Goal: Task Accomplishment & Management: Manage account settings

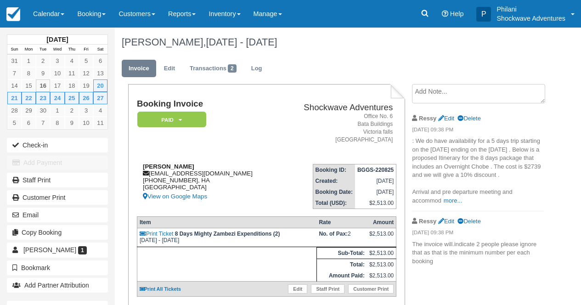
click at [250, 169] on div "Taylor Roberts taylor_roberts93@yahoo.com +1 (916) 990-5055, HA United States V…" at bounding box center [207, 182] width 141 height 39
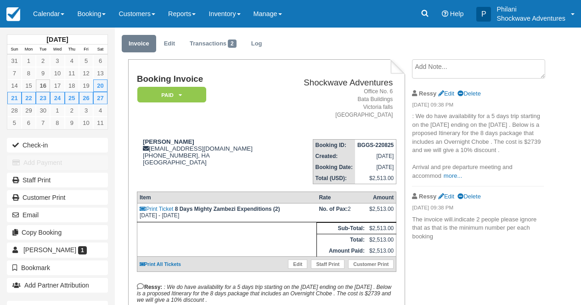
scroll to position [29, 0]
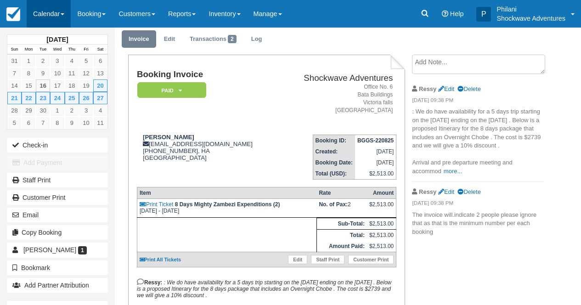
click at [45, 12] on link "Calendar" at bounding box center [49, 14] width 44 height 28
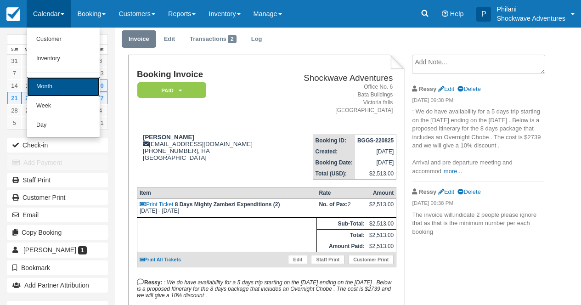
click at [74, 87] on link "Month" at bounding box center [63, 86] width 73 height 19
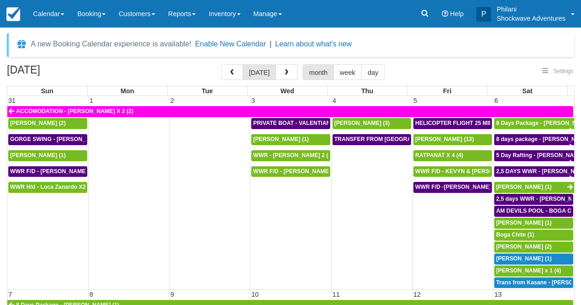
select select
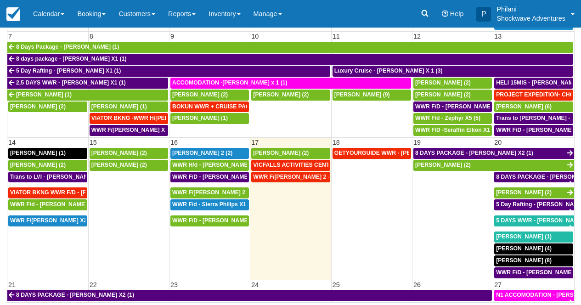
scroll to position [109, 0]
select select
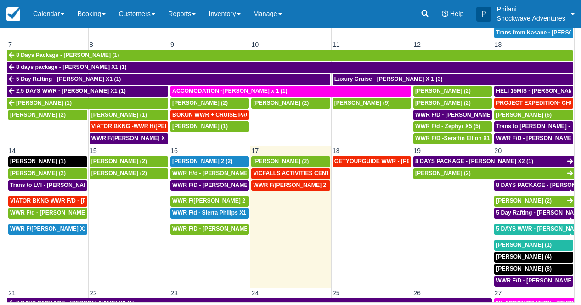
scroll to position [132, 0]
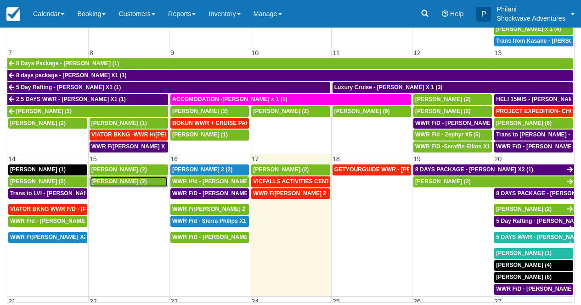
click at [130, 183] on div "[PERSON_NAME] (2)" at bounding box center [128, 181] width 75 height 7
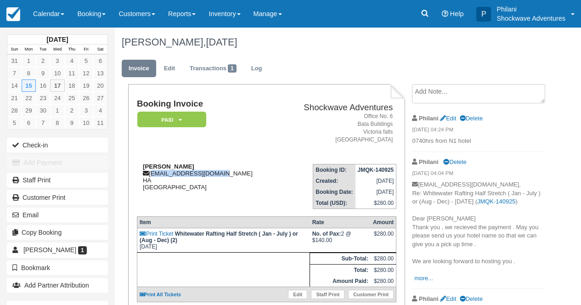
drag, startPoint x: 152, startPoint y: 176, endPoint x: 235, endPoint y: 177, distance: 82.7
click at [235, 177] on div "[PERSON_NAME] [EMAIL_ADDRESS][DOMAIN_NAME] HA [GEOGRAPHIC_DATA]" at bounding box center [207, 177] width 141 height 28
copy div "singhsara19@yahoo.com"
click at [236, 175] on div "Sara Singh singhsara19@yahoo.com HA Zimbabwe" at bounding box center [207, 177] width 141 height 28
click at [284, 138] on address "Office No. 6 Bata Buildings Victoria falls Zimbabwe" at bounding box center [337, 129] width 111 height 32
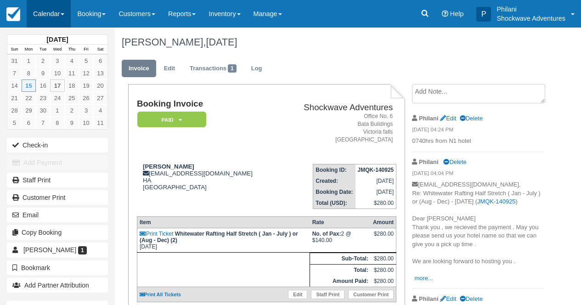
click at [39, 11] on link "Calendar" at bounding box center [49, 14] width 44 height 28
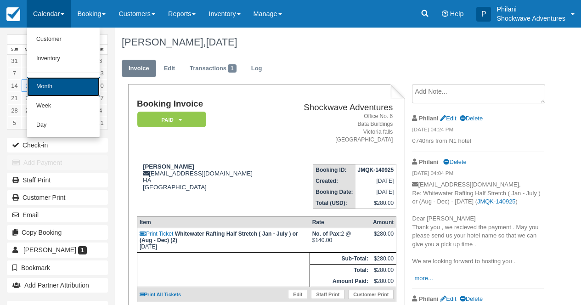
click at [56, 81] on link "Month" at bounding box center [63, 86] width 73 height 19
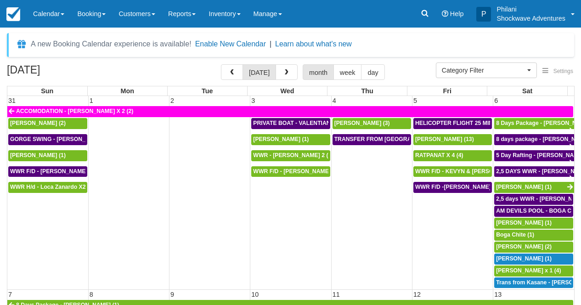
select select
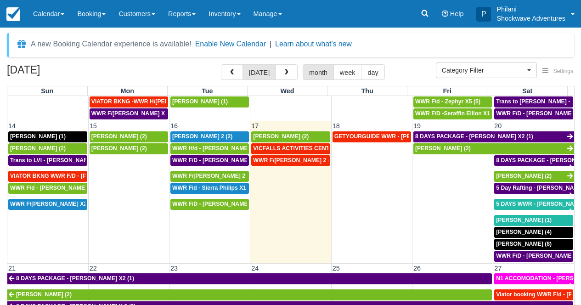
scroll to position [281, 0]
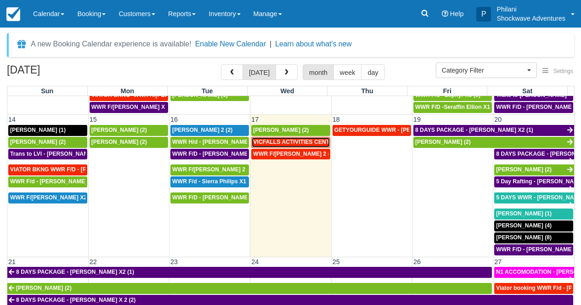
click at [294, 144] on span "VICFALLS ACTIVITIES CENTER - HELICOPTER -[PERSON_NAME] X 4 (4)" at bounding box center [350, 142] width 194 height 6
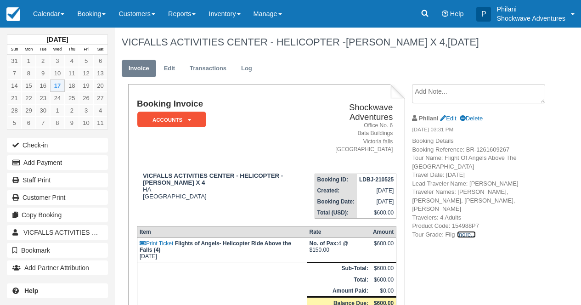
click at [468, 231] on link "more..." at bounding box center [466, 234] width 18 height 7
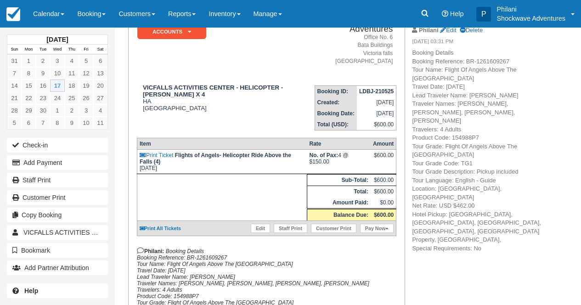
scroll to position [103, 0]
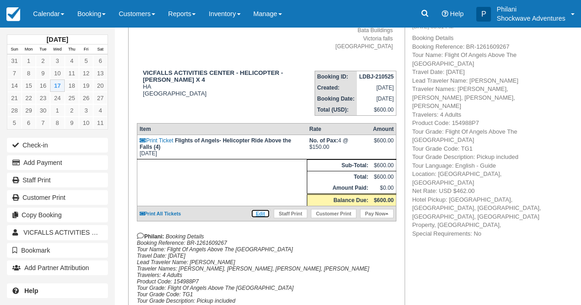
click at [264, 218] on link "Edit" at bounding box center [260, 213] width 19 height 9
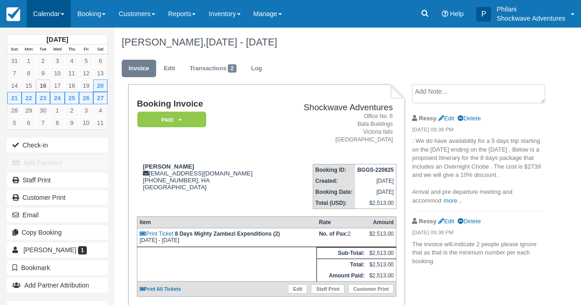
drag, startPoint x: 49, startPoint y: 19, endPoint x: 57, endPoint y: 11, distance: 10.7
click at [49, 19] on link "Calendar" at bounding box center [49, 14] width 44 height 28
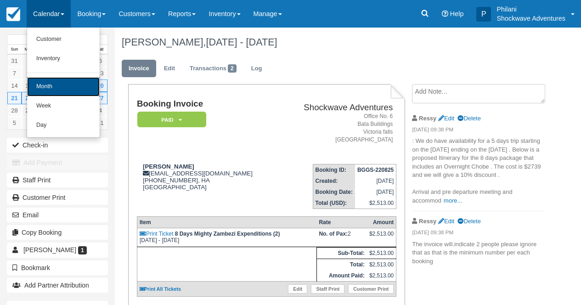
click at [60, 81] on link "Month" at bounding box center [63, 86] width 73 height 19
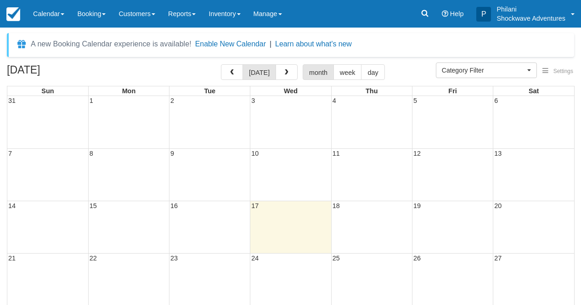
select select
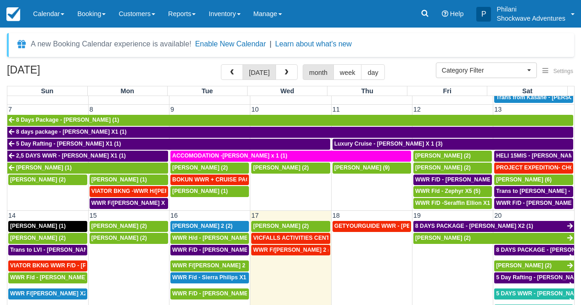
scroll to position [174, 0]
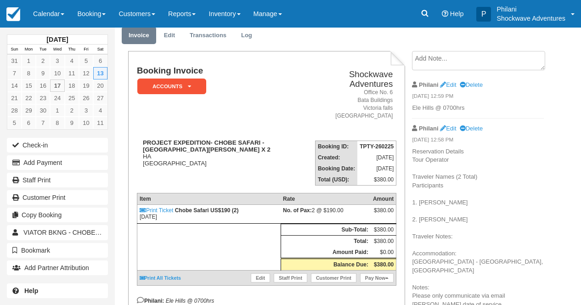
scroll to position [44, 0]
click at [263, 276] on link "Edit" at bounding box center [260, 277] width 19 height 9
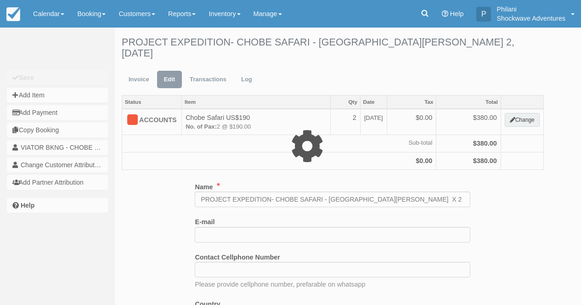
select select "30"
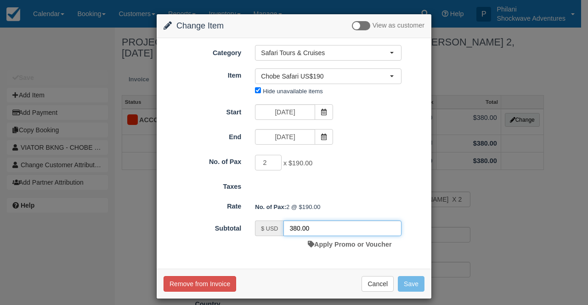
click at [296, 228] on input "380.00" at bounding box center [342, 228] width 118 height 16
click at [302, 228] on input "296.00" at bounding box center [342, 228] width 118 height 16
type input "296.40"
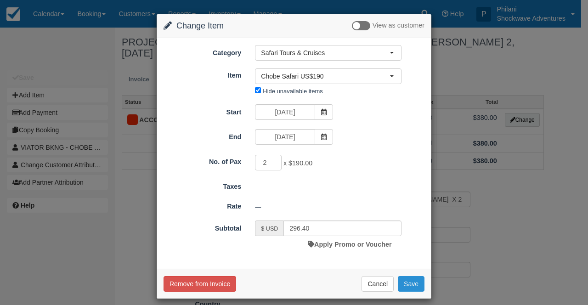
click at [414, 282] on button "Save" at bounding box center [411, 284] width 27 height 16
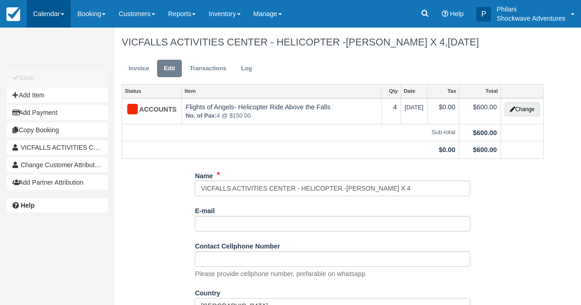
click at [59, 15] on link "Calendar" at bounding box center [49, 14] width 44 height 28
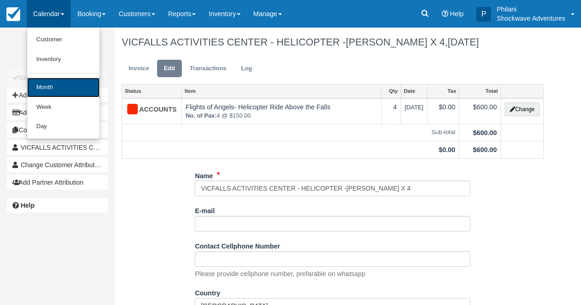
click at [70, 83] on link "Month" at bounding box center [63, 88] width 73 height 20
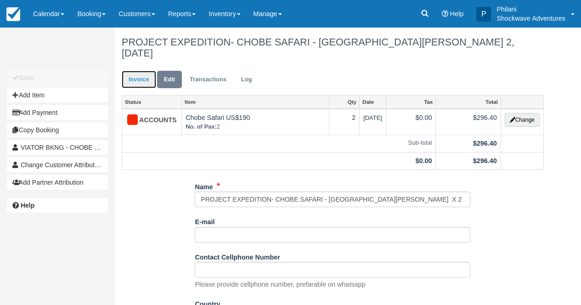
click at [140, 71] on link "Invoice" at bounding box center [139, 80] width 34 height 18
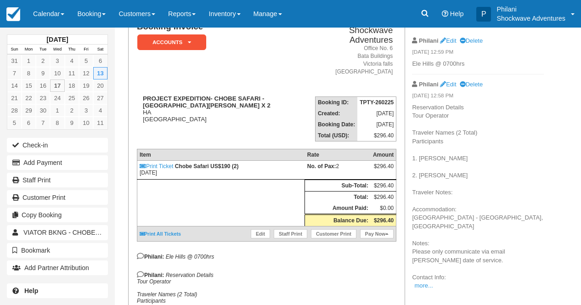
scroll to position [88, 0]
click at [417, 282] on link "more..." at bounding box center [423, 285] width 18 height 7
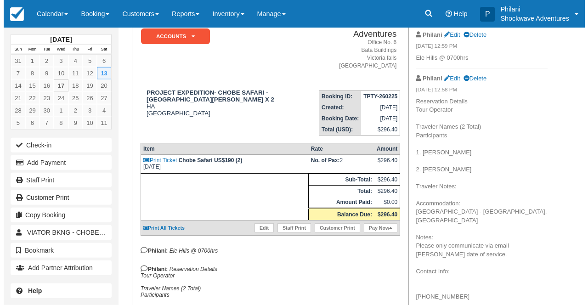
scroll to position [96, 0]
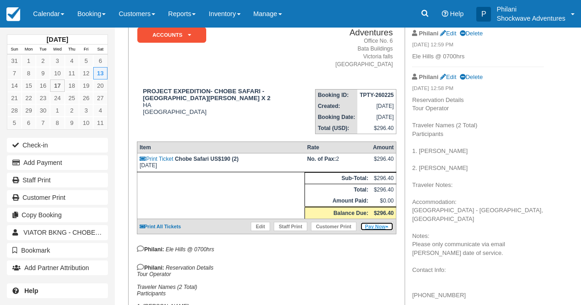
click at [380, 226] on link "Pay Now" at bounding box center [377, 226] width 34 height 9
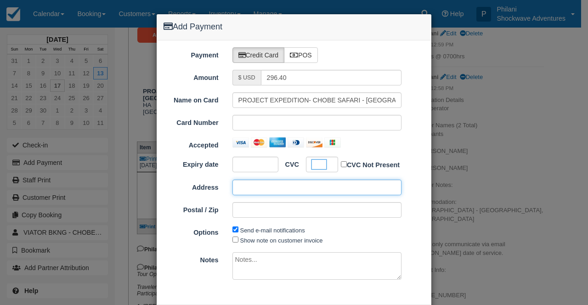
click at [281, 188] on input "Address" at bounding box center [316, 188] width 169 height 16
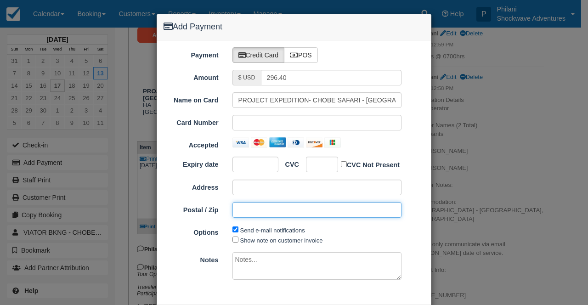
click at [244, 210] on input "Postal / Zip" at bounding box center [316, 210] width 169 height 16
paste input "10013"
type input "10013"
click at [247, 265] on textarea at bounding box center [316, 266] width 169 height 28
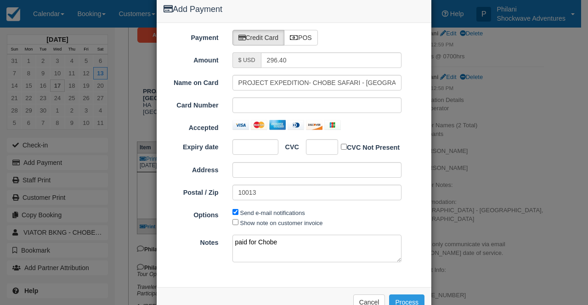
scroll to position [41, 0]
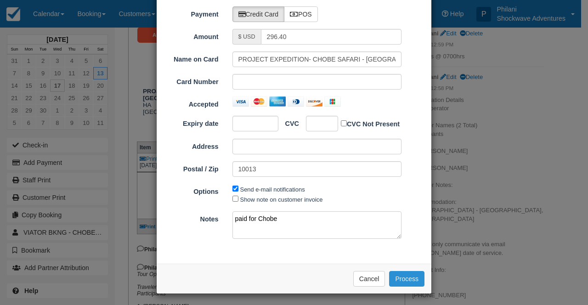
type textarea "paid for Chobe"
click at [413, 276] on button "Process" at bounding box center [406, 279] width 35 height 16
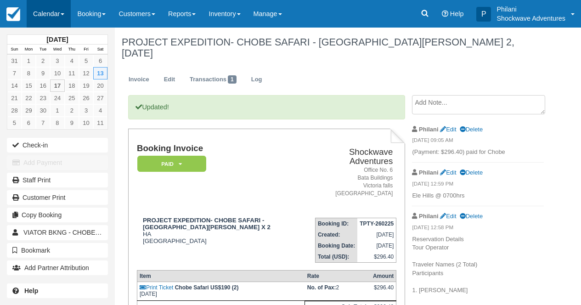
click at [56, 9] on link "Calendar" at bounding box center [49, 14] width 44 height 28
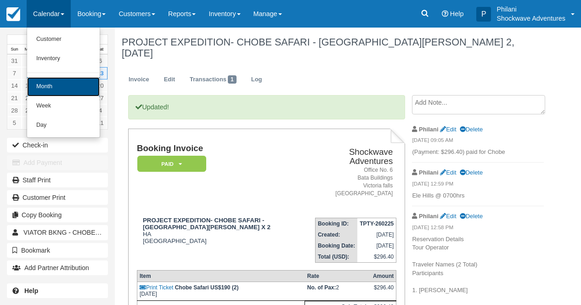
drag, startPoint x: 55, startPoint y: 93, endPoint x: 64, endPoint y: 89, distance: 10.3
click at [55, 93] on link "Month" at bounding box center [63, 86] width 73 height 19
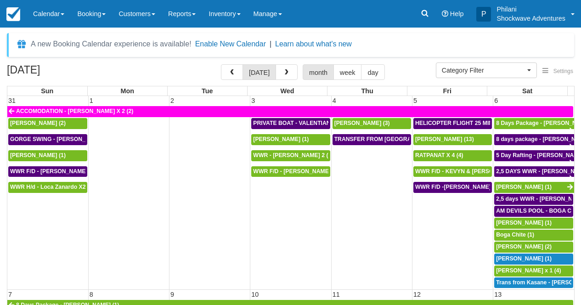
select select
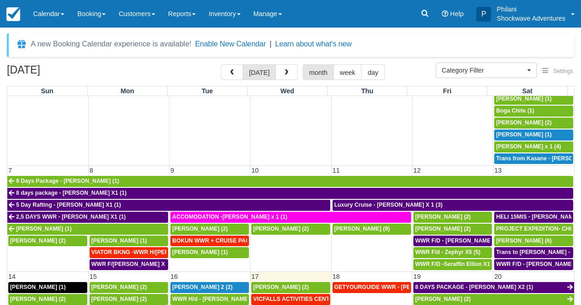
scroll to position [231, 0]
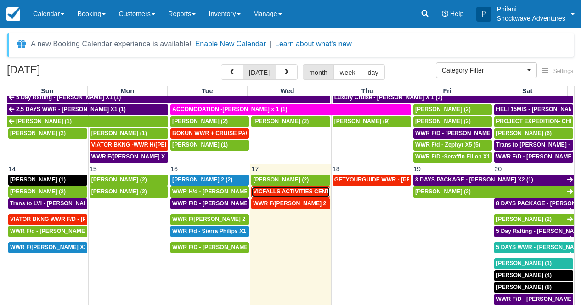
click at [303, 193] on span "VICFALLS ACTIVITIES CENTER - HELICOPTER -[PERSON_NAME] X 4 (4)" at bounding box center [350, 191] width 194 height 6
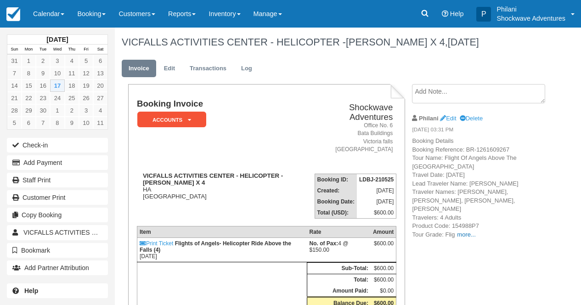
scroll to position [7, 0]
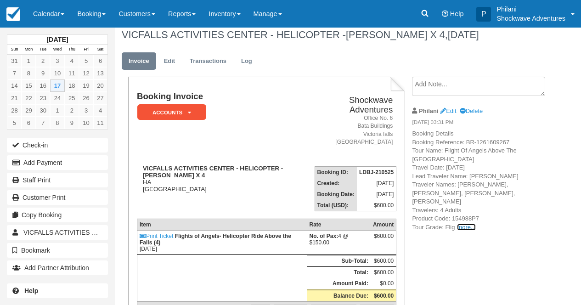
click at [465, 224] on link "more..." at bounding box center [466, 227] width 18 height 7
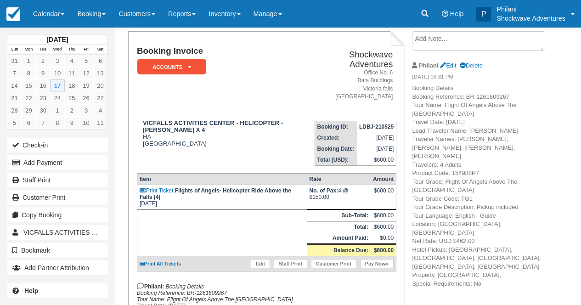
scroll to position [59, 0]
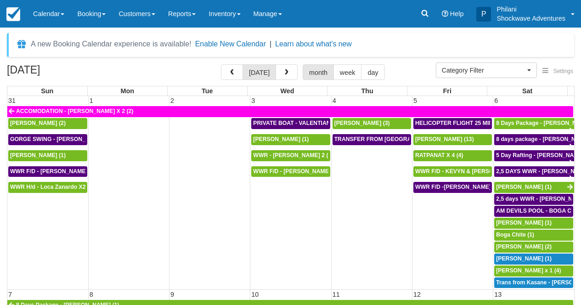
select select
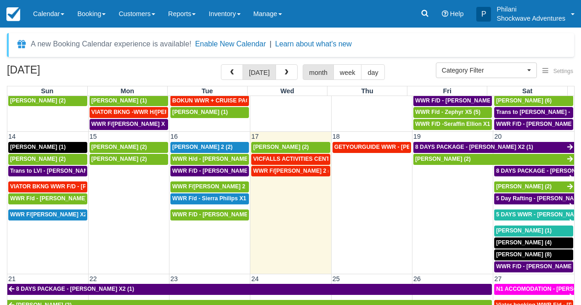
scroll to position [265, 0]
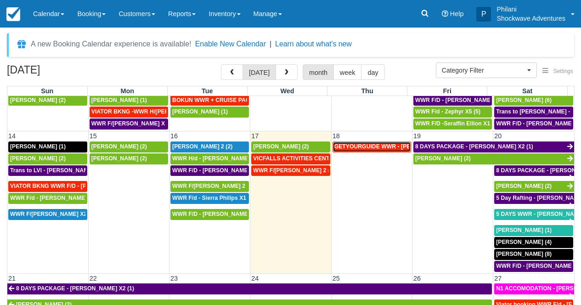
click at [370, 150] on span "GETYOURGUIDE WWR - Fiona Sheahan X 9 (9)" at bounding box center [400, 146] width 132 height 6
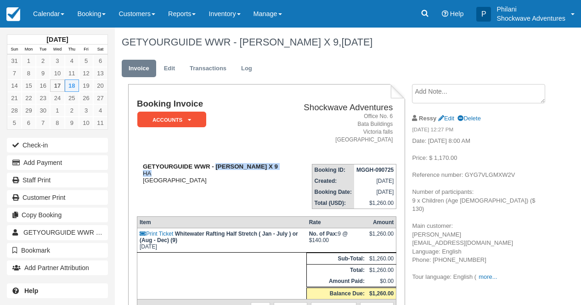
drag, startPoint x: 215, startPoint y: 168, endPoint x: 275, endPoint y: 173, distance: 59.9
click at [275, 173] on div "GETYOURGUIDE WWR - [PERSON_NAME] X 9 HA [GEOGRAPHIC_DATA]" at bounding box center [214, 173] width 154 height 21
copy div "[PERSON_NAME] X 9 HA"
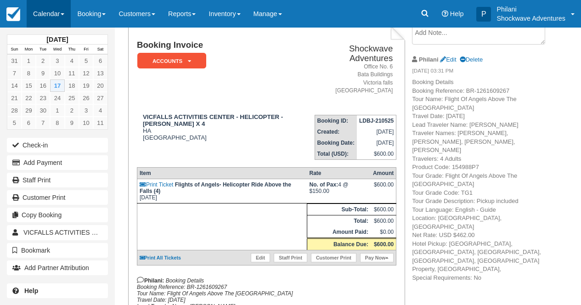
scroll to position [59, 0]
click at [66, 18] on link "Calendar" at bounding box center [49, 14] width 44 height 28
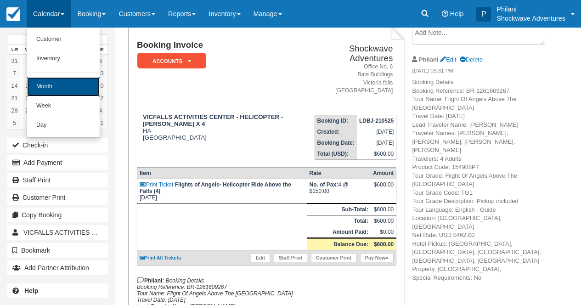
click at [68, 86] on link "Month" at bounding box center [63, 86] width 73 height 19
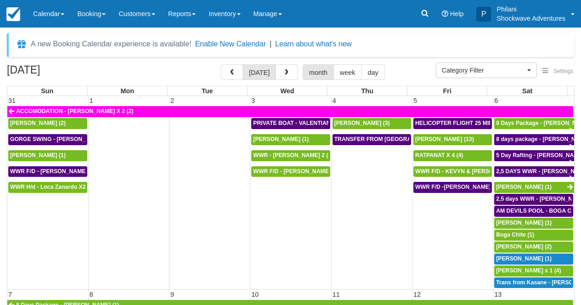
select select
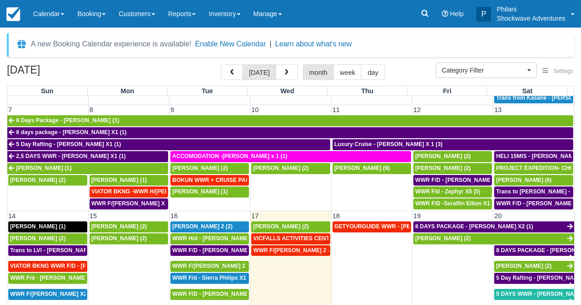
scroll to position [187, 0]
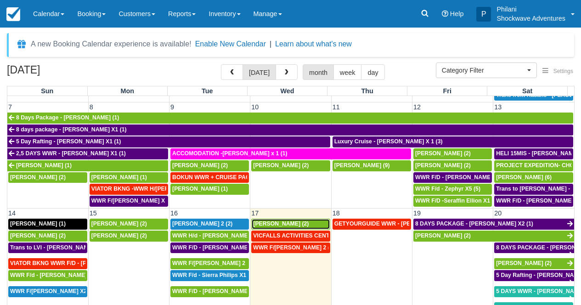
click at [299, 225] on div "BEN BOYD (2)" at bounding box center [290, 223] width 75 height 7
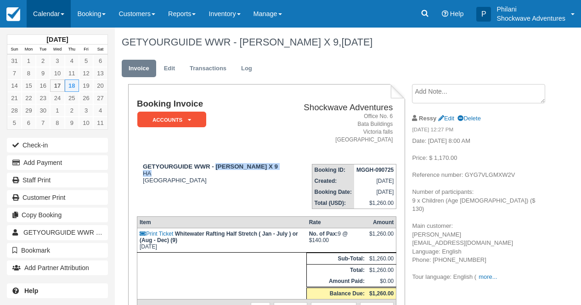
click at [55, 19] on link "Calendar" at bounding box center [49, 14] width 44 height 28
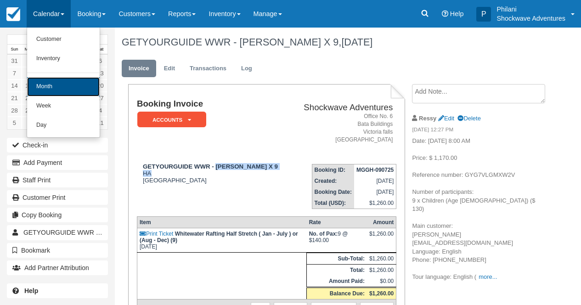
click at [55, 91] on link "Month" at bounding box center [63, 86] width 73 height 19
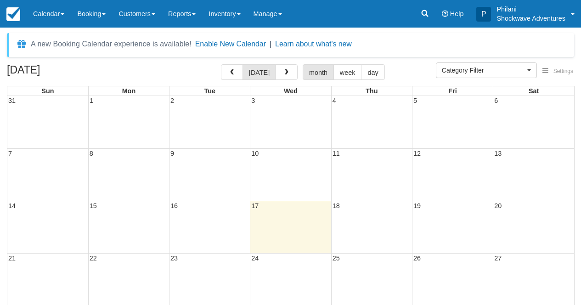
select select
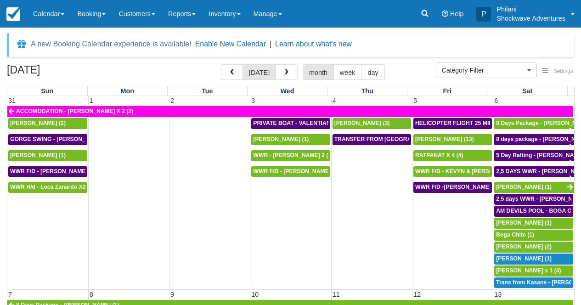
select select
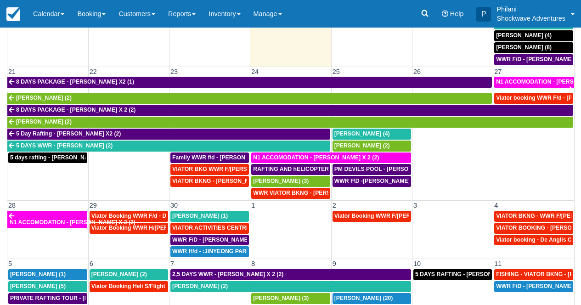
scroll to position [109, 0]
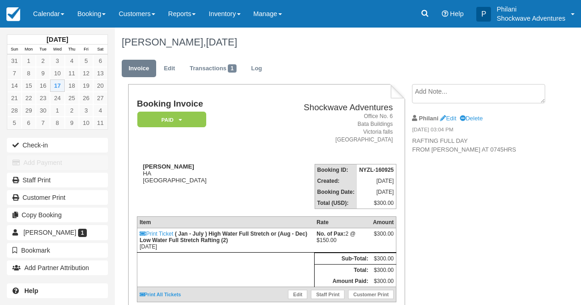
scroll to position [15, 0]
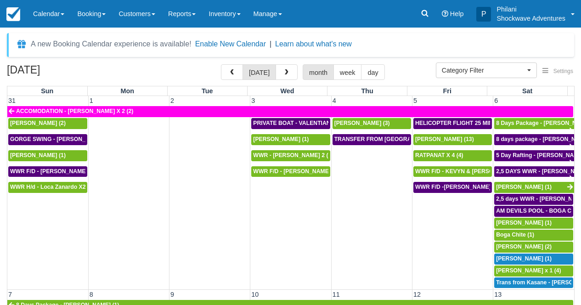
select select
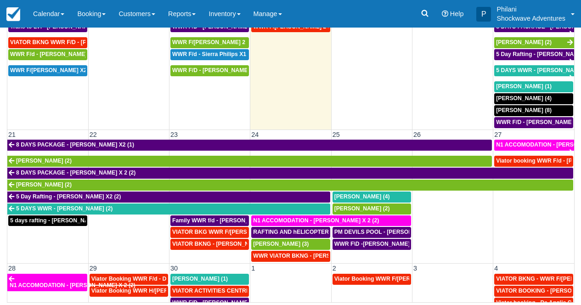
scroll to position [320, 0]
